Goal: Check status: Check status

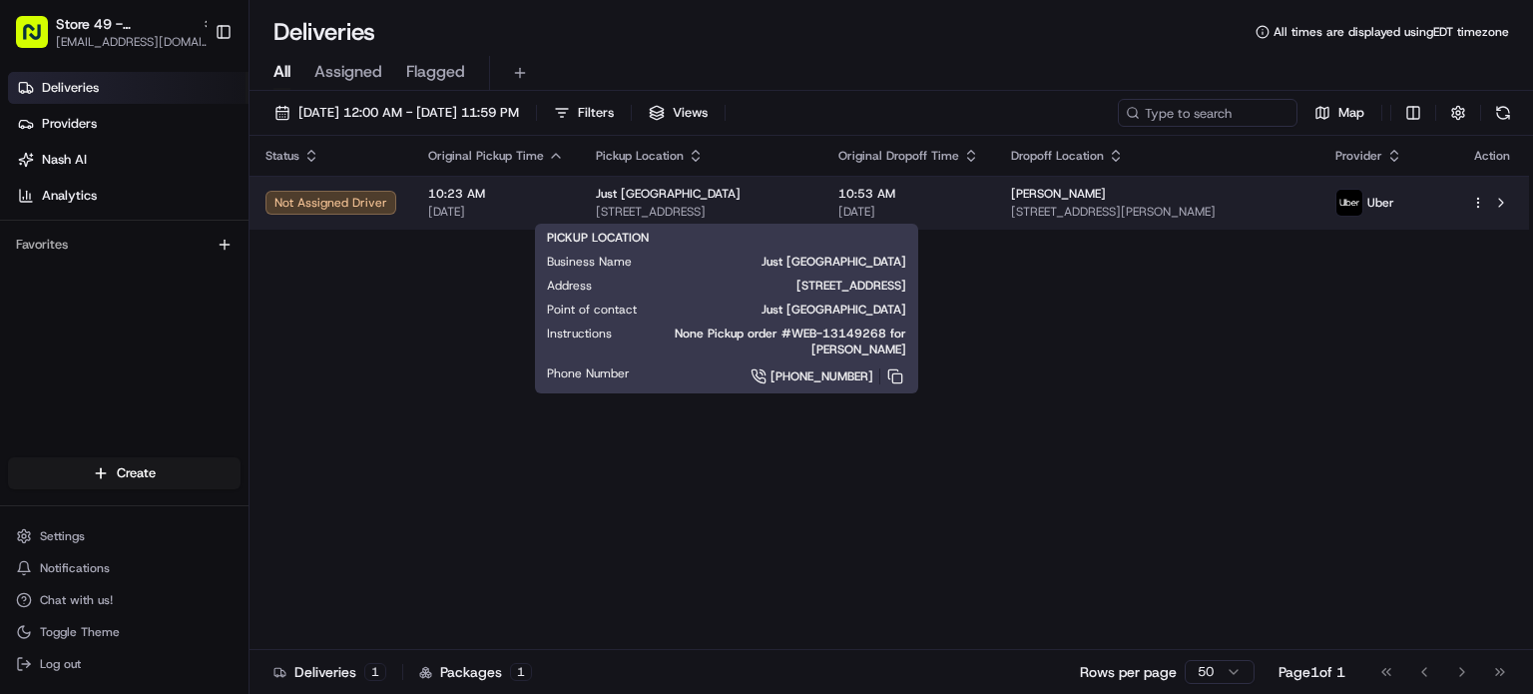
click at [807, 210] on span "[STREET_ADDRESS]" at bounding box center [701, 212] width 211 height 16
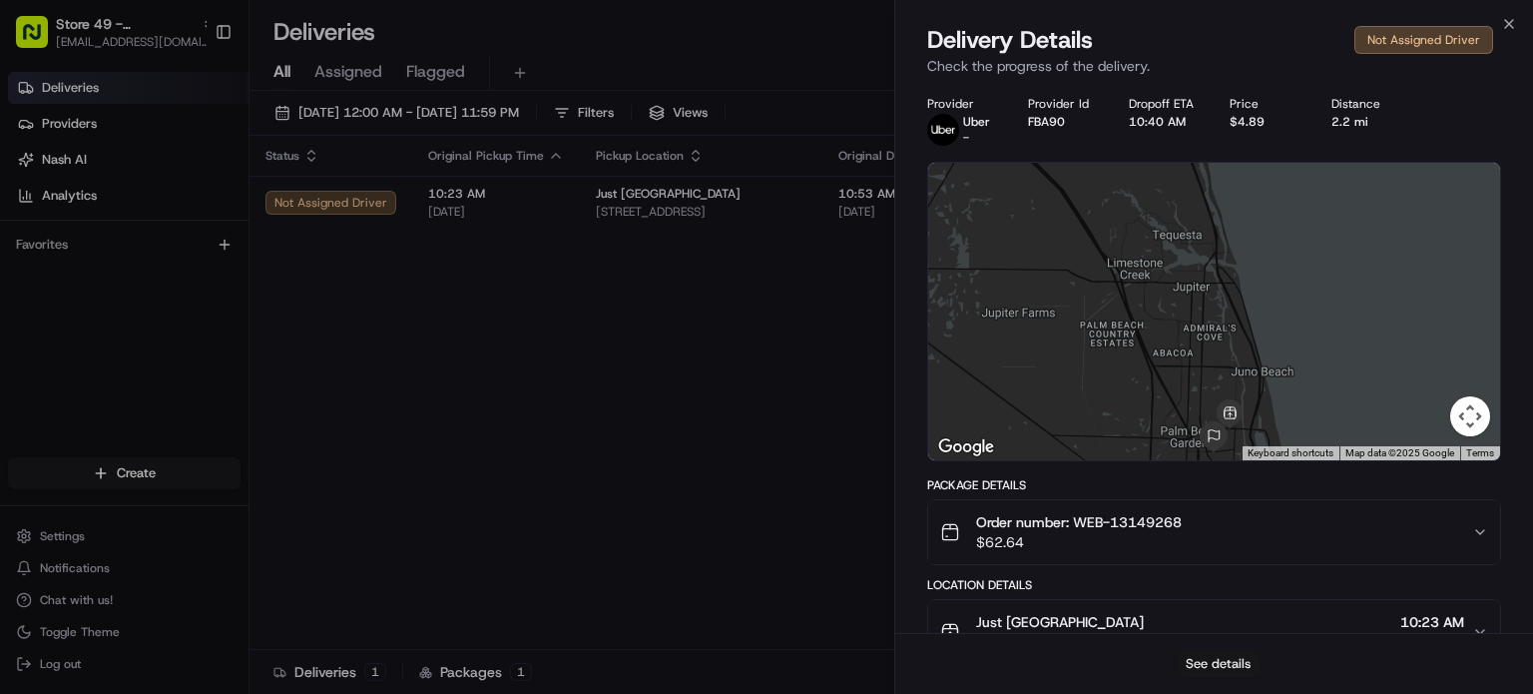
click at [1222, 663] on button "See details" at bounding box center [1218, 664] width 83 height 28
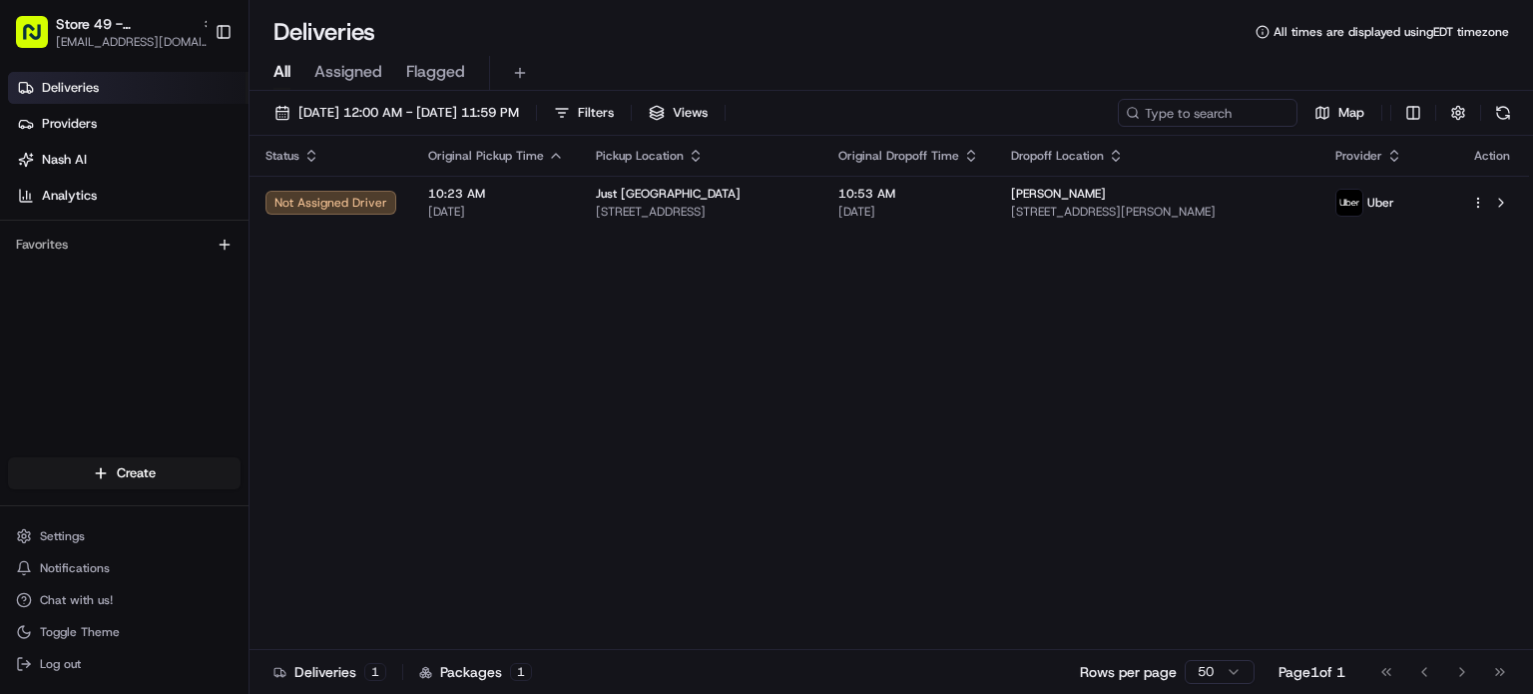
click at [70, 664] on span "Log out" at bounding box center [60, 664] width 41 height 16
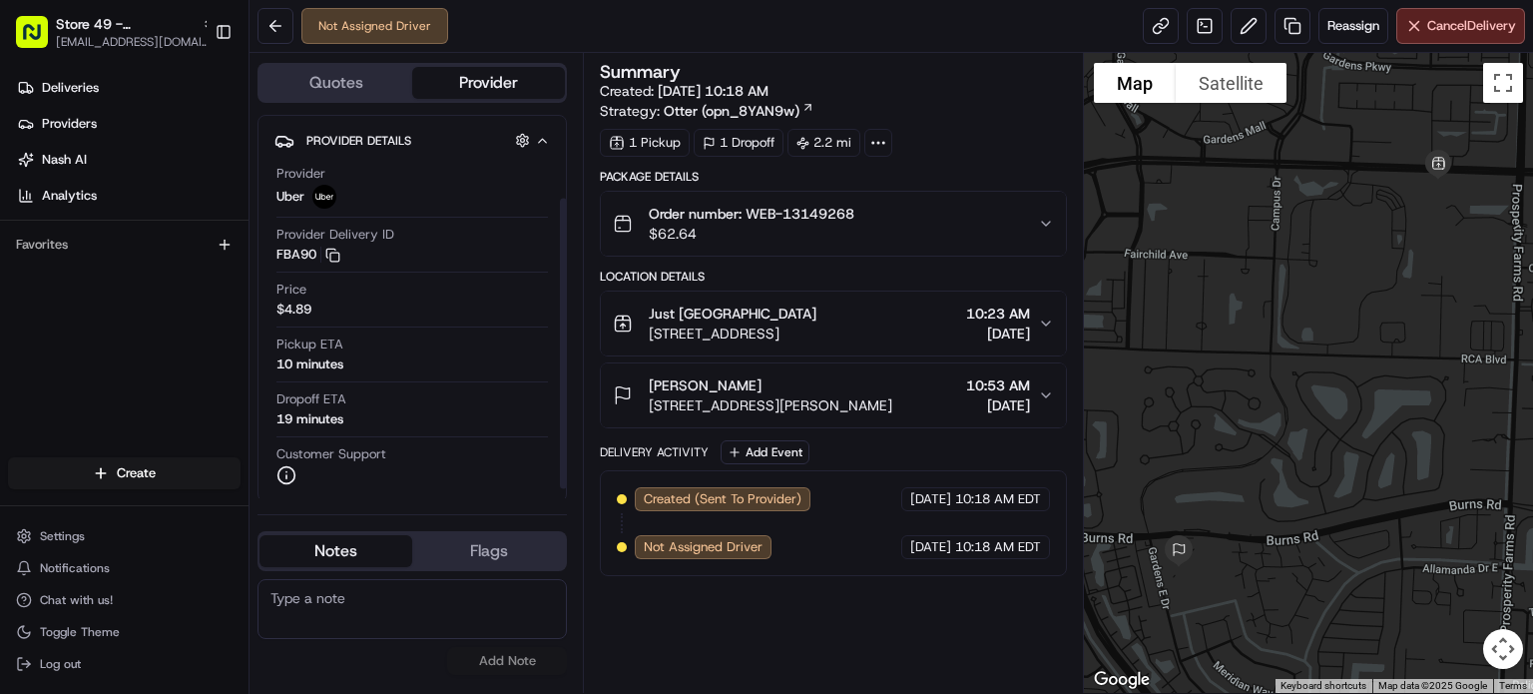
scroll to position [122, 0]
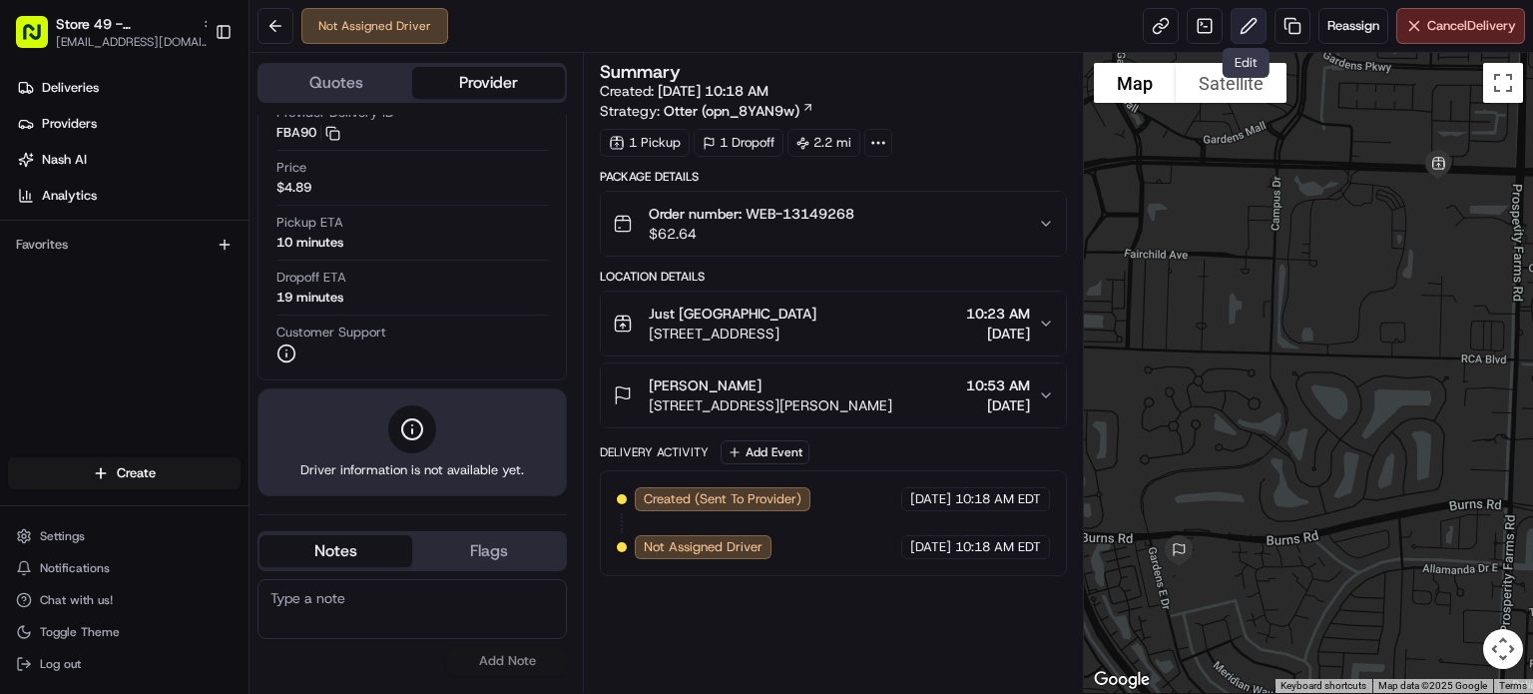
click at [1254, 34] on button at bounding box center [1249, 26] width 36 height 36
